Goal: Find specific page/section: Find specific page/section

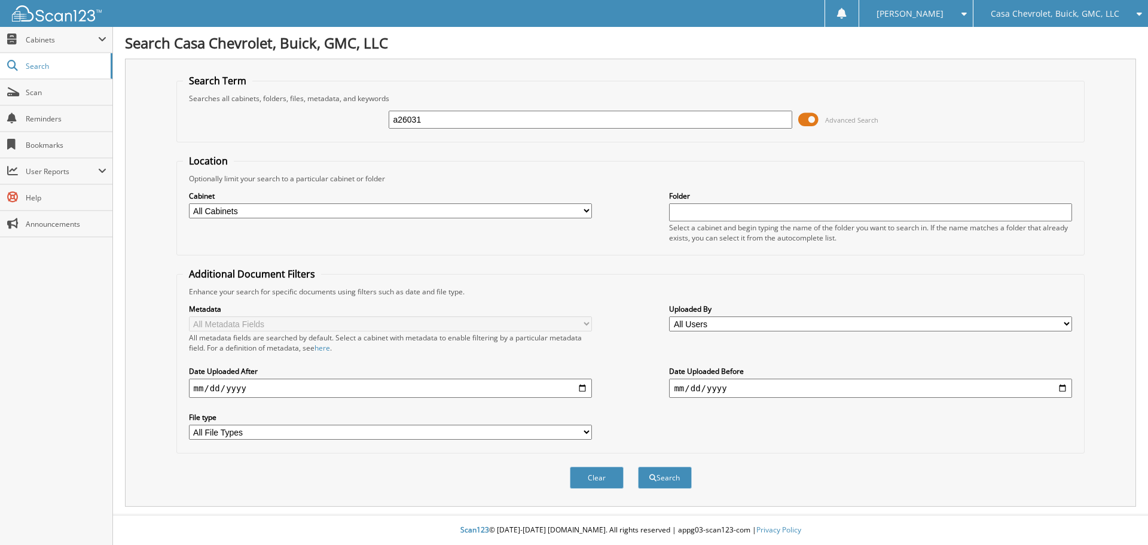
type input "a26031"
click at [638, 466] on button "Search" at bounding box center [665, 477] width 54 height 22
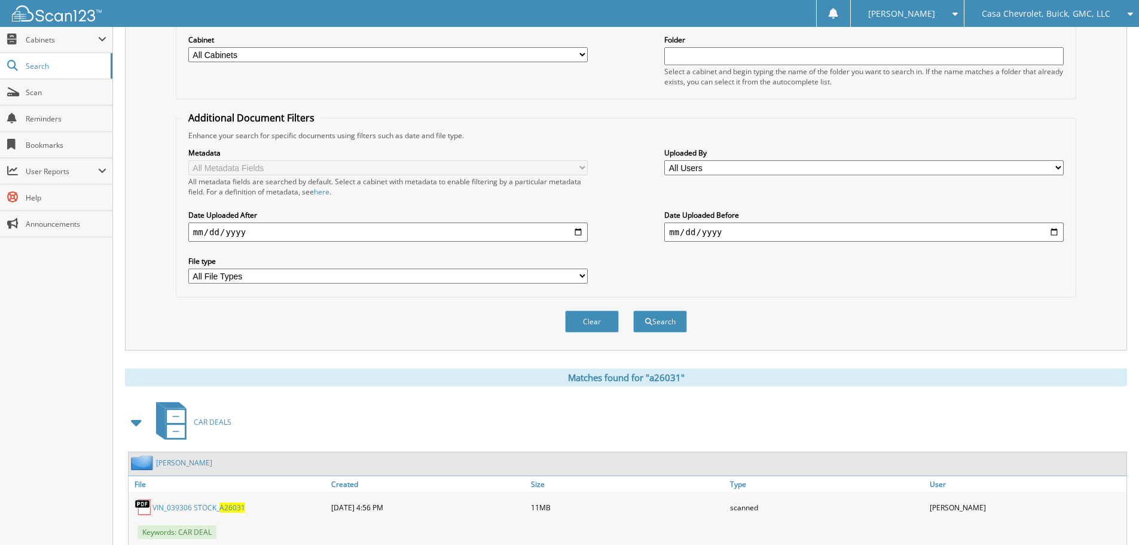
scroll to position [373, 0]
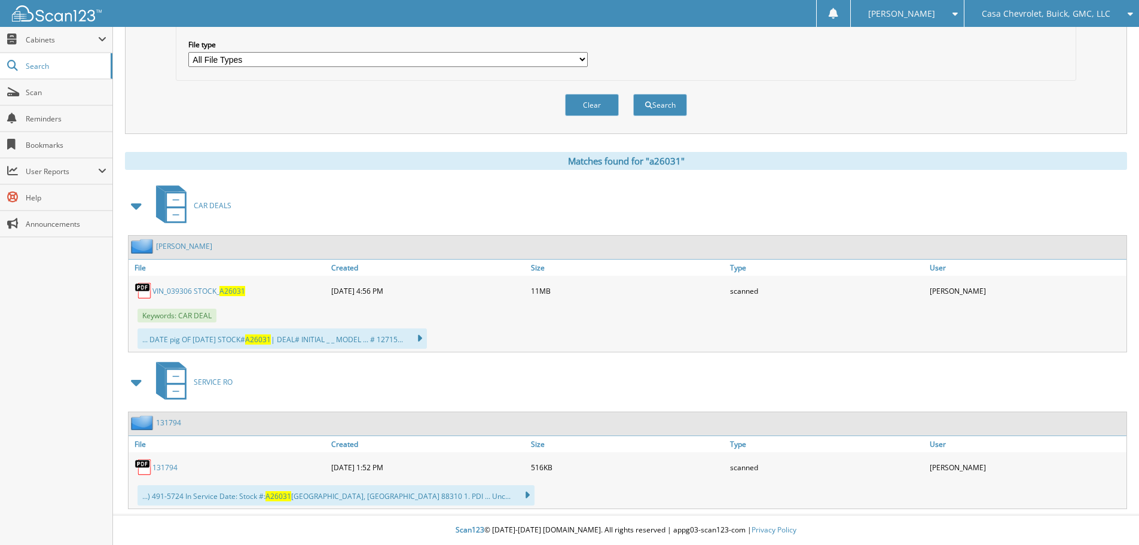
click at [218, 287] on link "VIN_039306 STOCK_ A26031" at bounding box center [198, 291] width 93 height 10
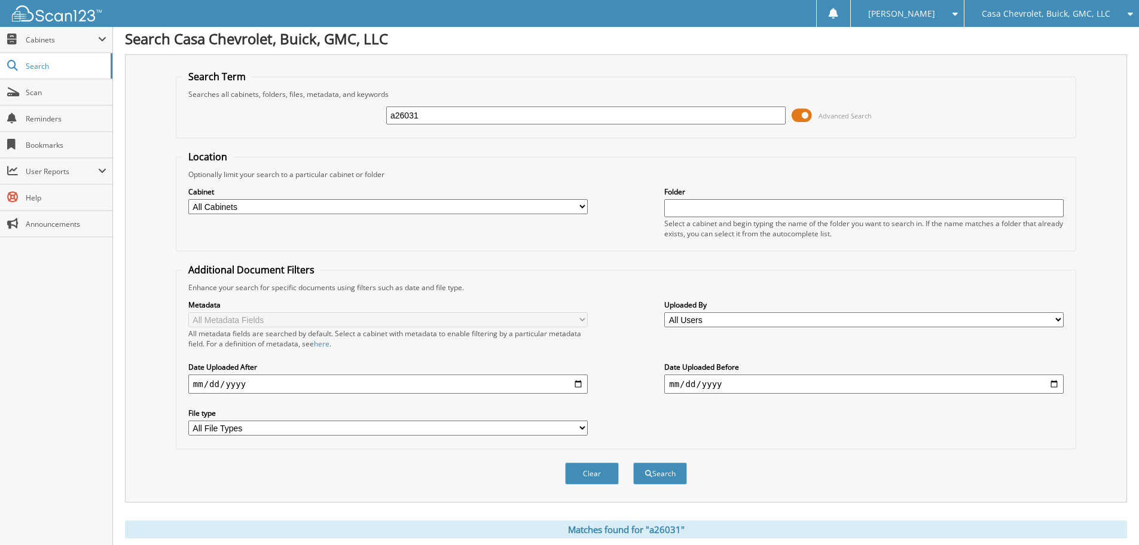
scroll to position [0, 0]
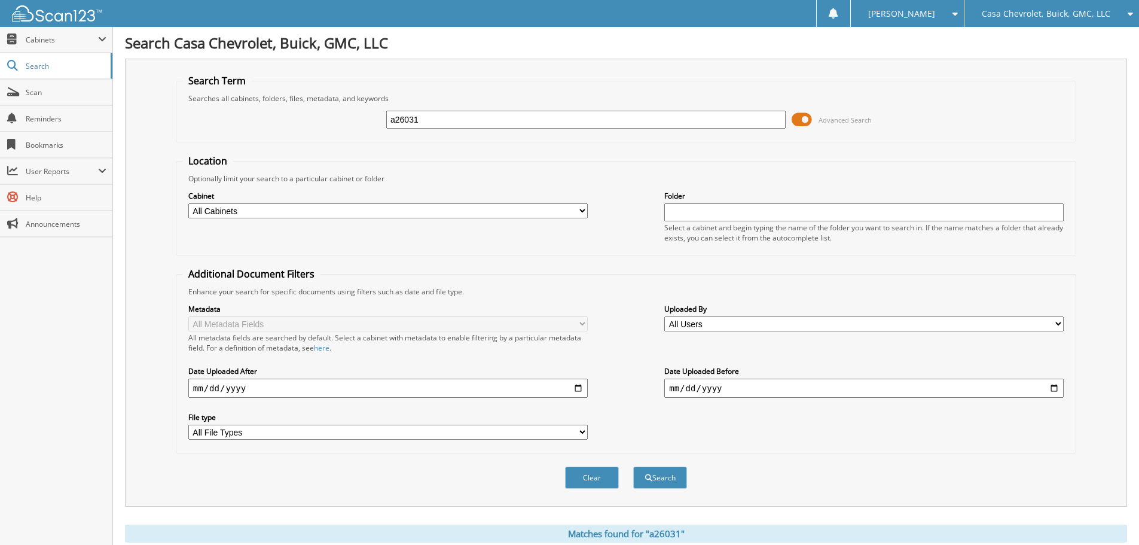
click at [424, 123] on input "a26031" at bounding box center [585, 120] width 399 height 18
type input "A26036"
click at [633, 466] on button "Search" at bounding box center [660, 477] width 54 height 22
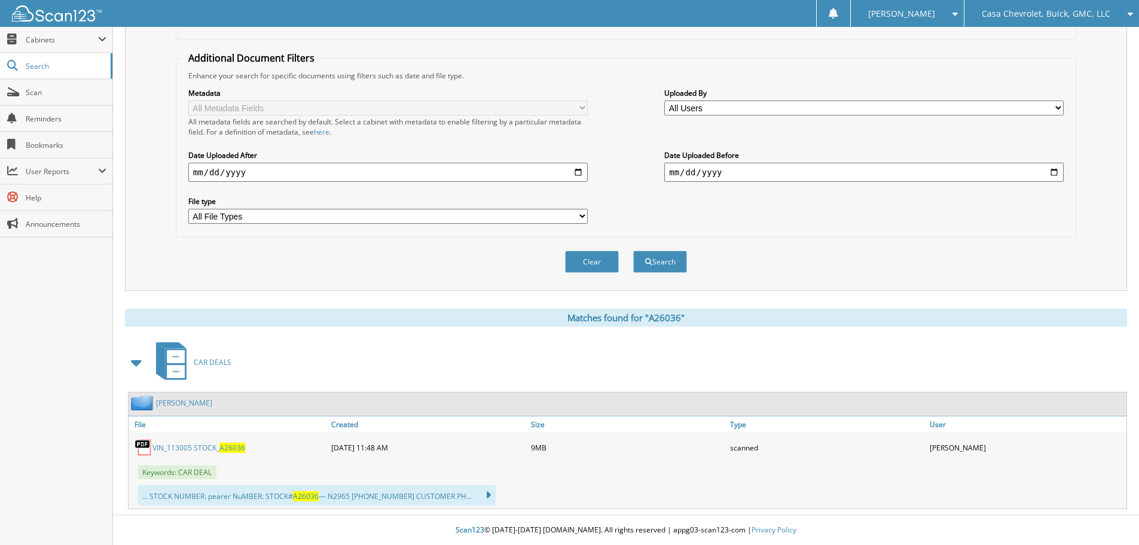
scroll to position [216, 0]
click at [209, 445] on link "VIN_113005 STOCK_ A26036" at bounding box center [198, 447] width 93 height 10
